Goal: Information Seeking & Learning: Learn about a topic

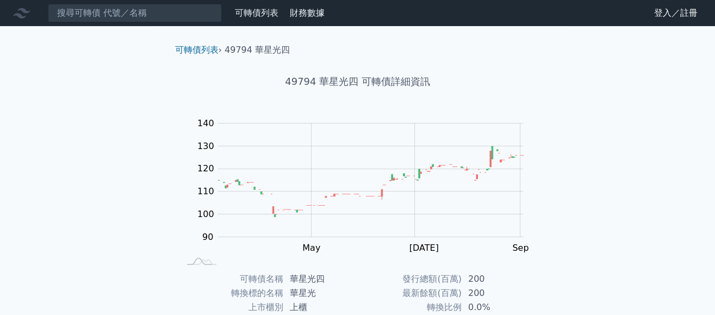
scroll to position [109, 0]
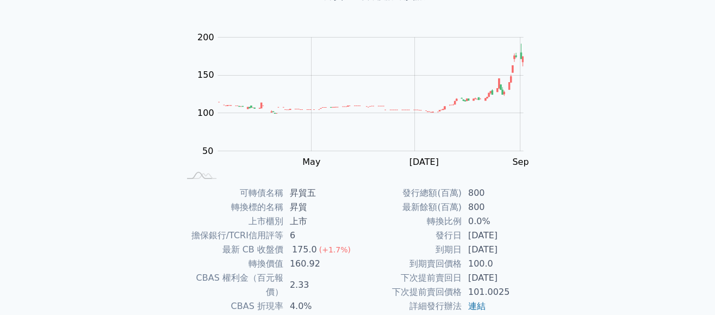
scroll to position [188, 0]
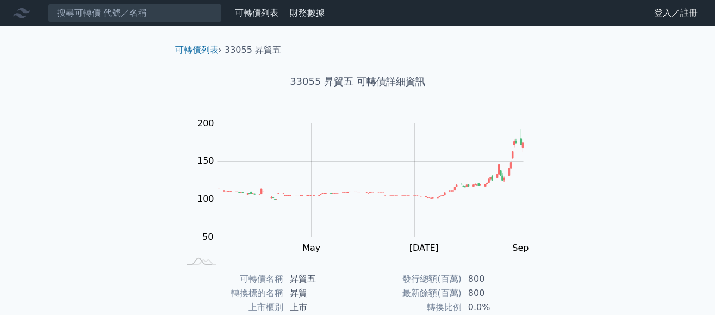
scroll to position [188, 0]
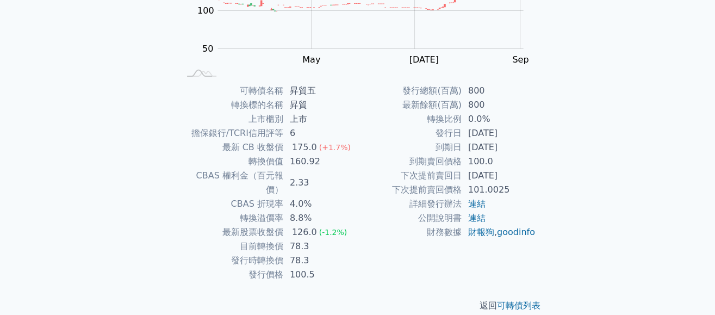
drag, startPoint x: 400, startPoint y: 108, endPoint x: 407, endPoint y: 107, distance: 6.7
